Goal: Information Seeking & Learning: Learn about a topic

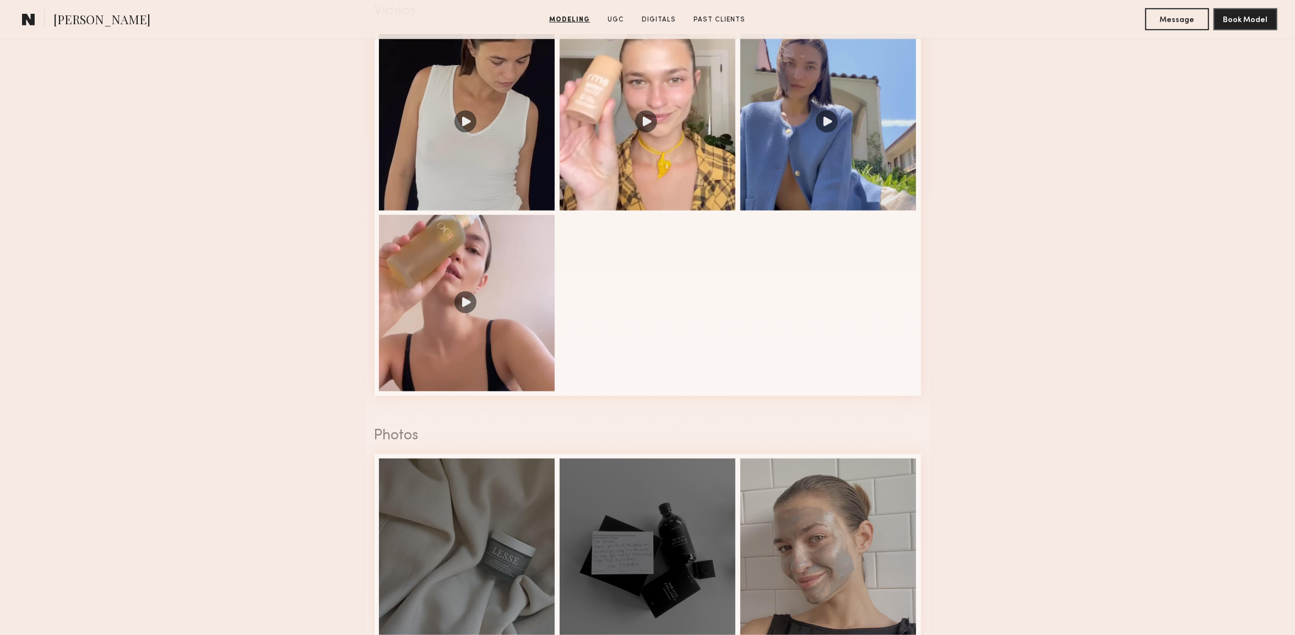
scroll to position [1168, 0]
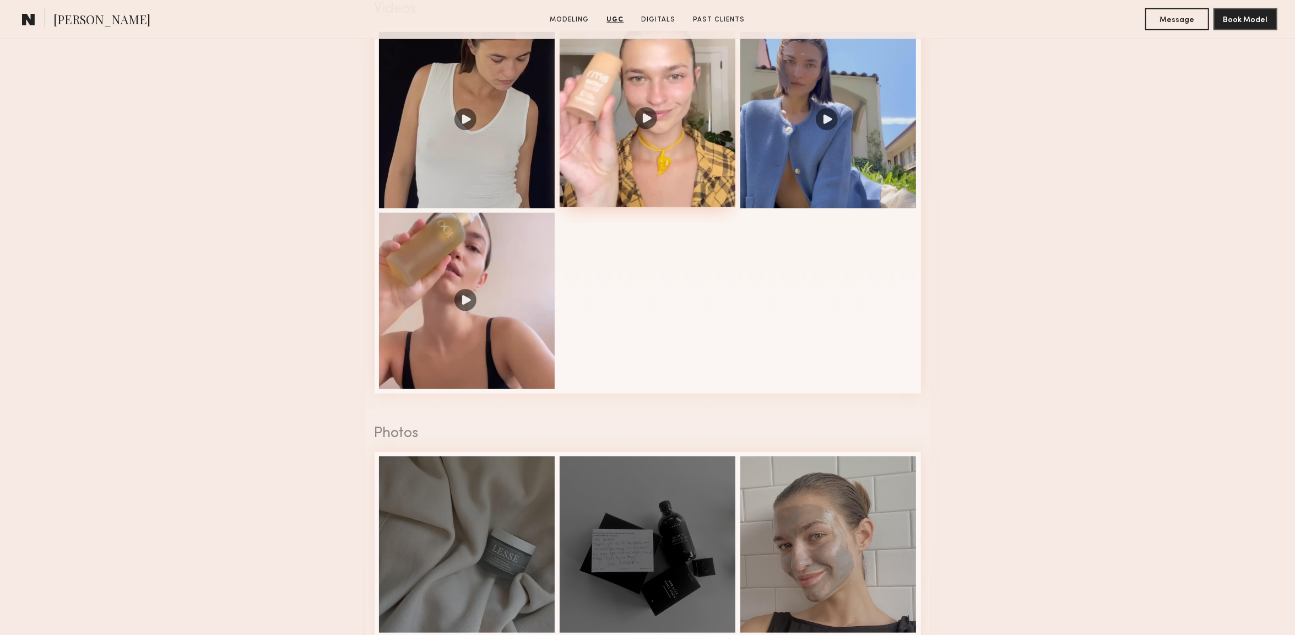
click at [640, 118] on div at bounding box center [648, 119] width 176 height 176
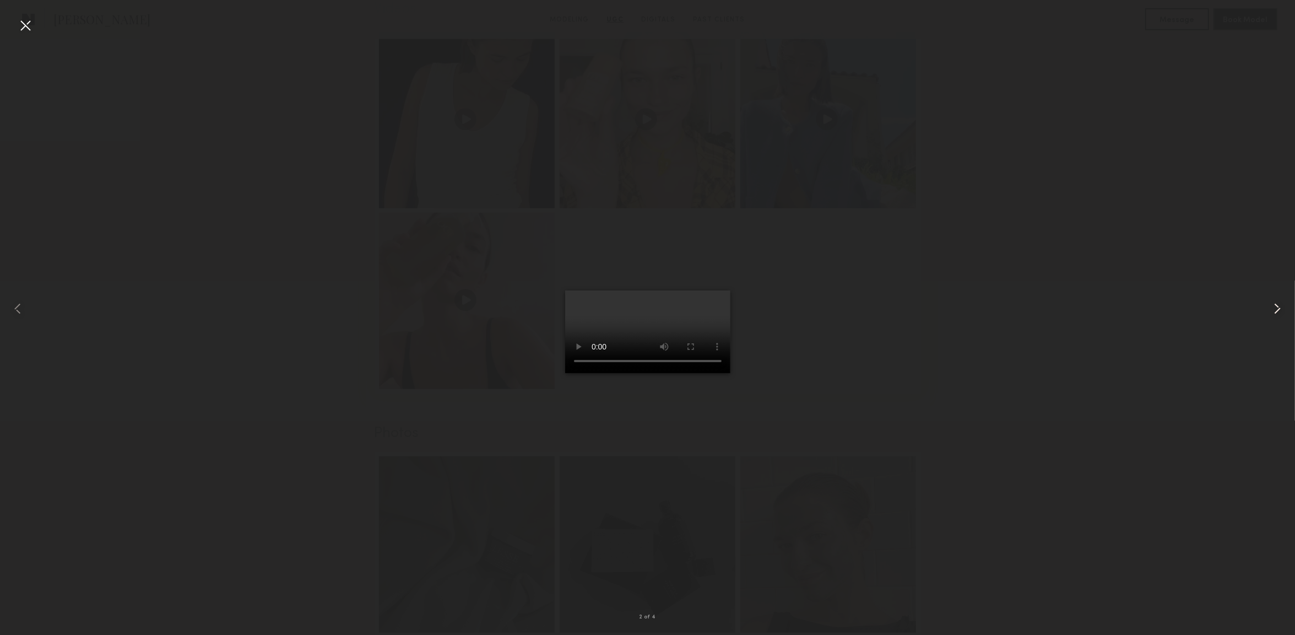
click at [1281, 310] on common-icon at bounding box center [1278, 309] width 18 height 18
click at [20, 302] on common-icon at bounding box center [18, 309] width 18 height 18
click at [1280, 305] on common-icon at bounding box center [1278, 309] width 18 height 18
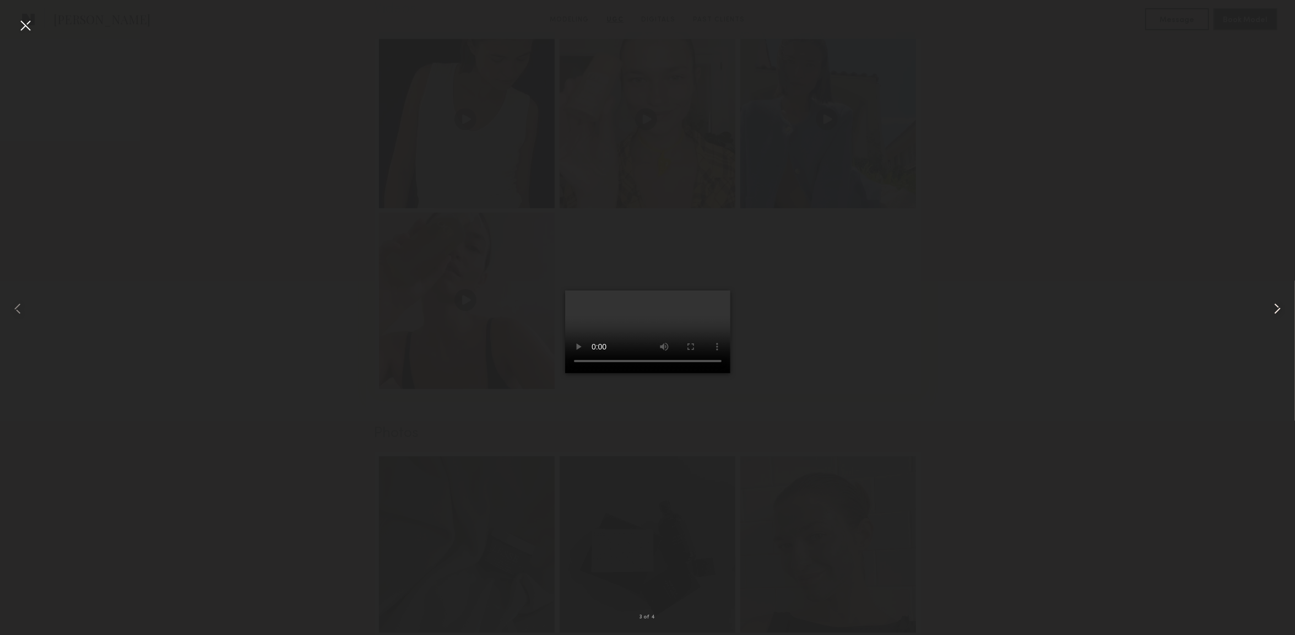
click at [1280, 305] on common-icon at bounding box center [1278, 309] width 18 height 18
click at [20, 23] on div at bounding box center [26, 26] width 18 height 18
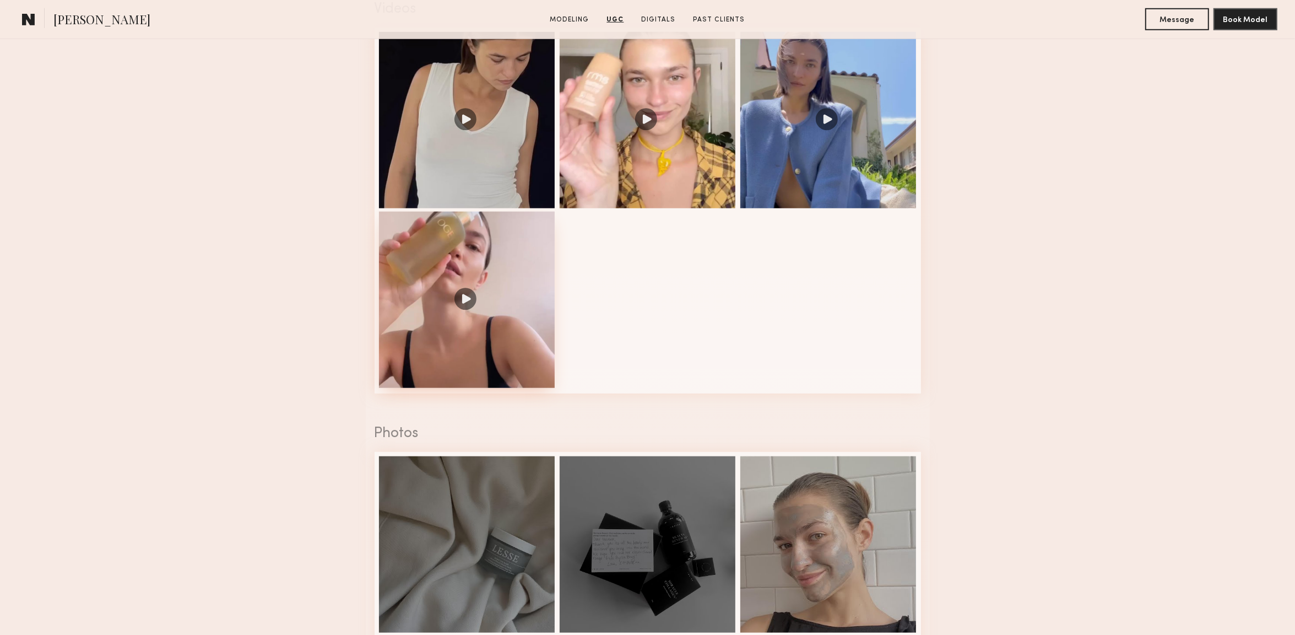
click at [458, 320] on div at bounding box center [467, 300] width 176 height 176
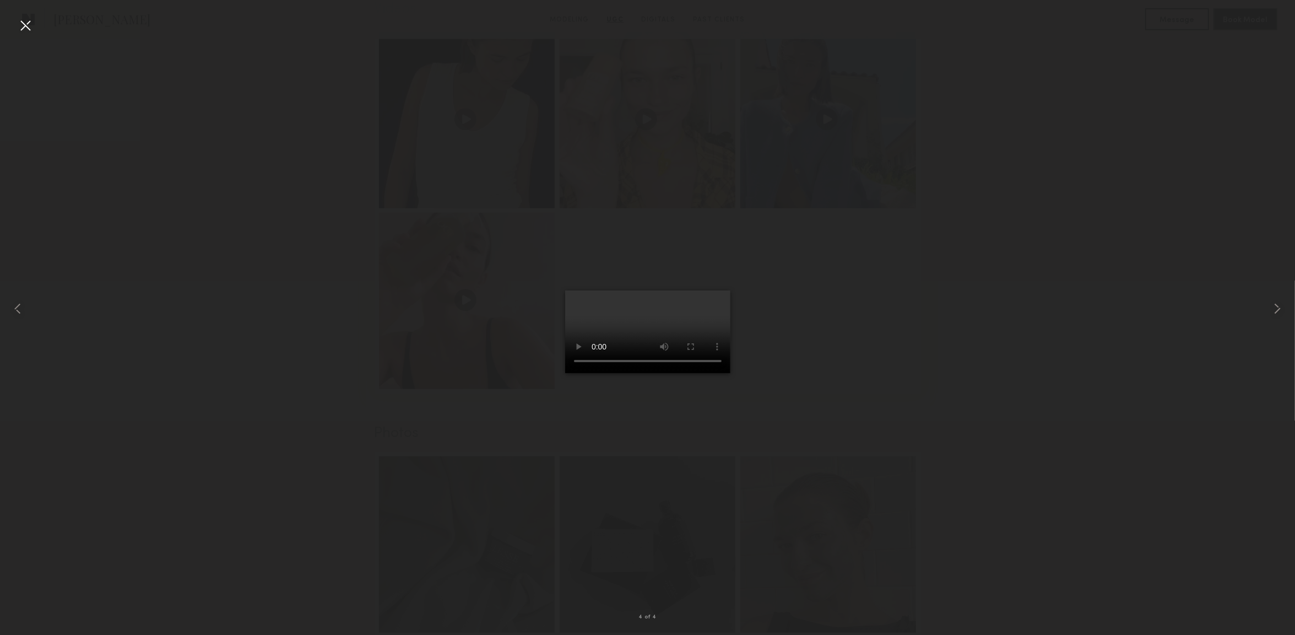
click at [975, 363] on div at bounding box center [647, 309] width 1295 height 582
click at [32, 18] on div at bounding box center [26, 26] width 18 height 18
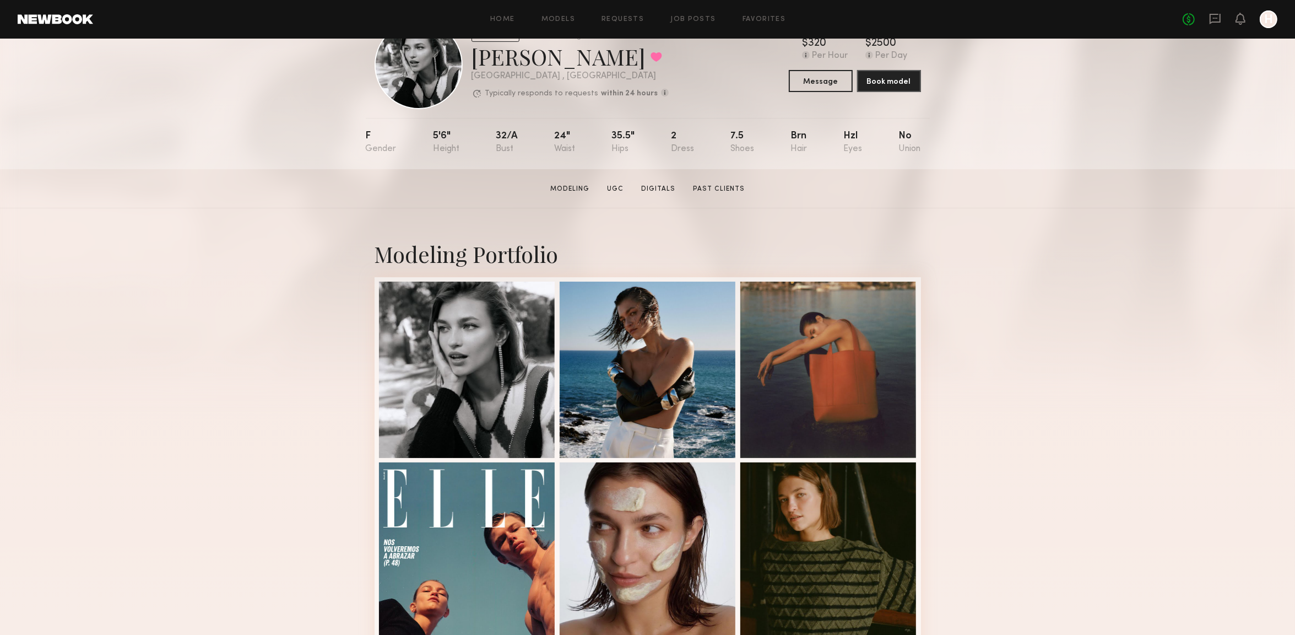
scroll to position [0, 0]
